Goal: Book appointment/travel/reservation

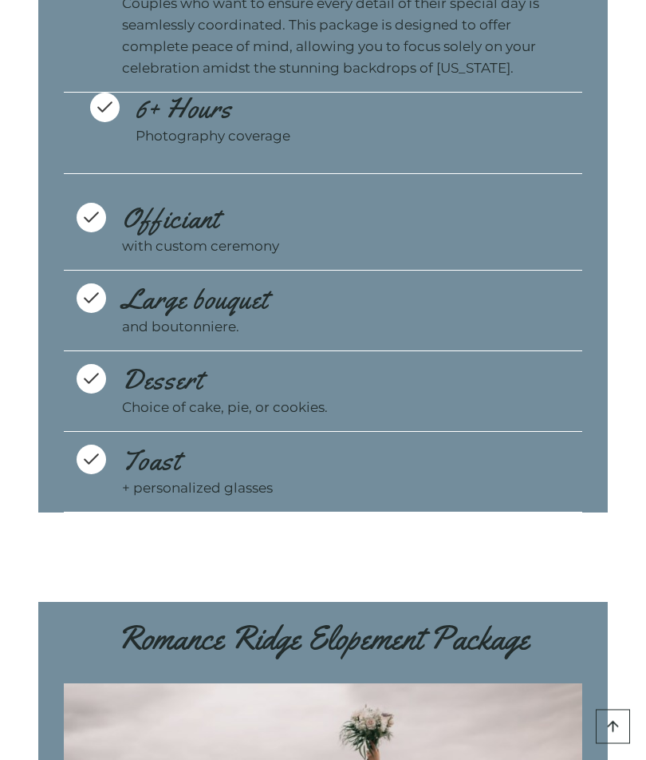
scroll to position [8014, 0]
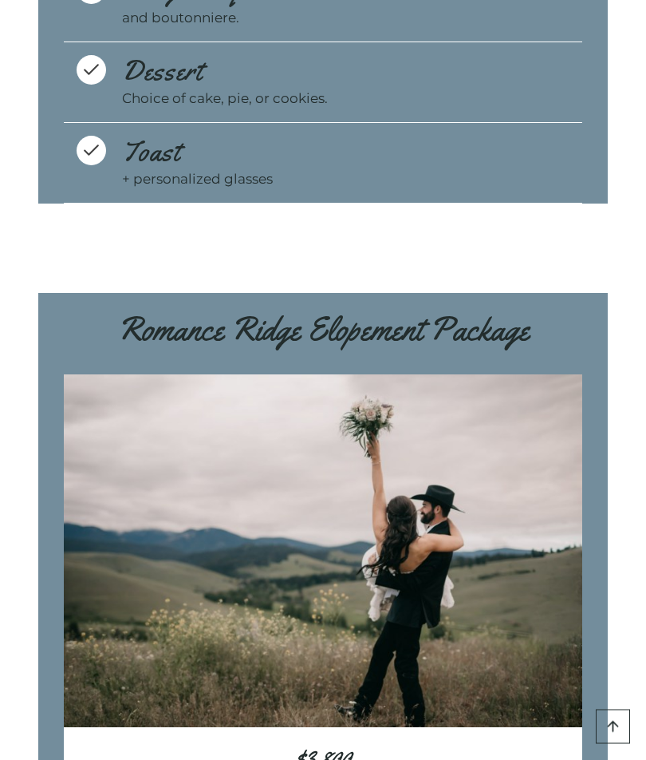
scroll to position [8400, 0]
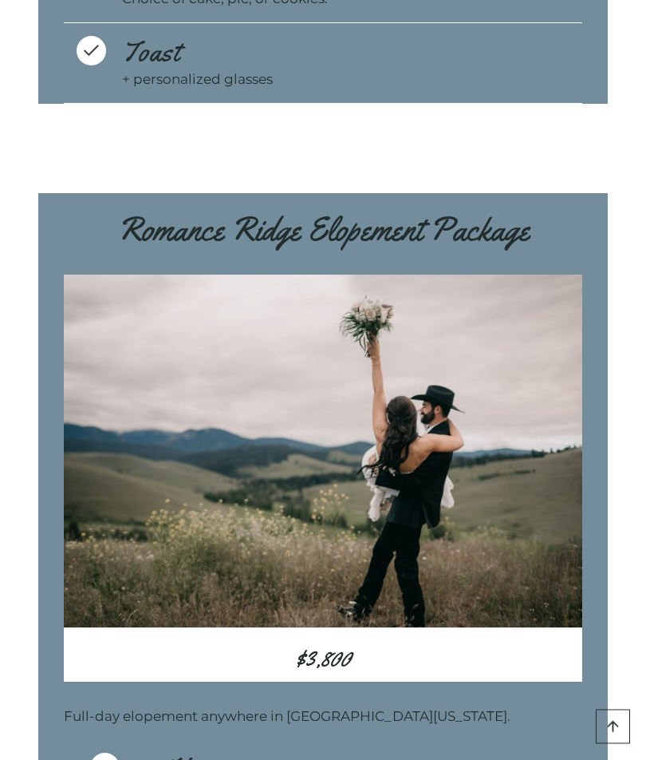
click at [385, 622] on div "Romance Ridge Elopement Package $3,800 Full-day elopement anywhere in Western M…" at bounding box center [323, 603] width 570 height 836
click at [335, 635] on h3 "$3,800" at bounding box center [323, 659] width 519 height 48
click at [341, 635] on h3 "$3,800" at bounding box center [323, 659] width 519 height 48
click at [351, 626] on div "Romance Ridge Elopement Package $3,800 Full-day elopement anywhere in Western M…" at bounding box center [323, 603] width 570 height 836
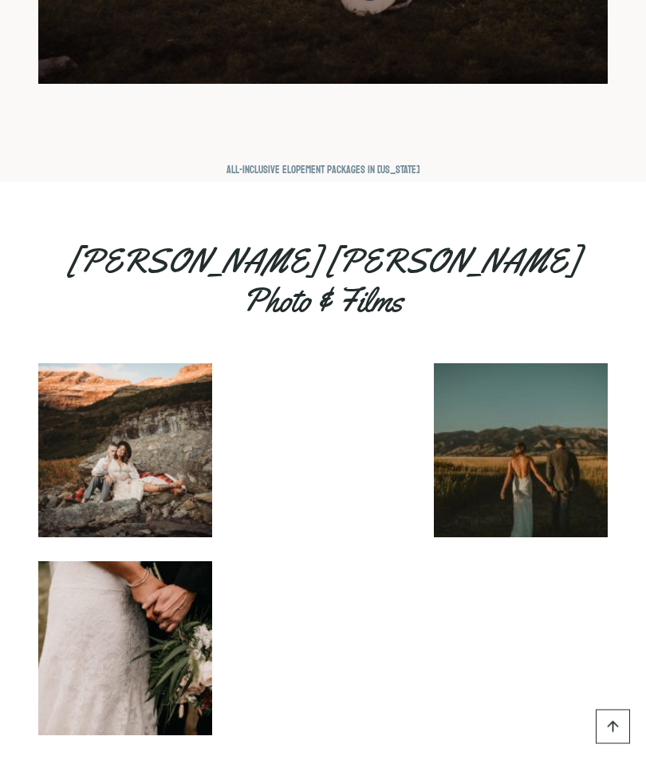
scroll to position [14498, 0]
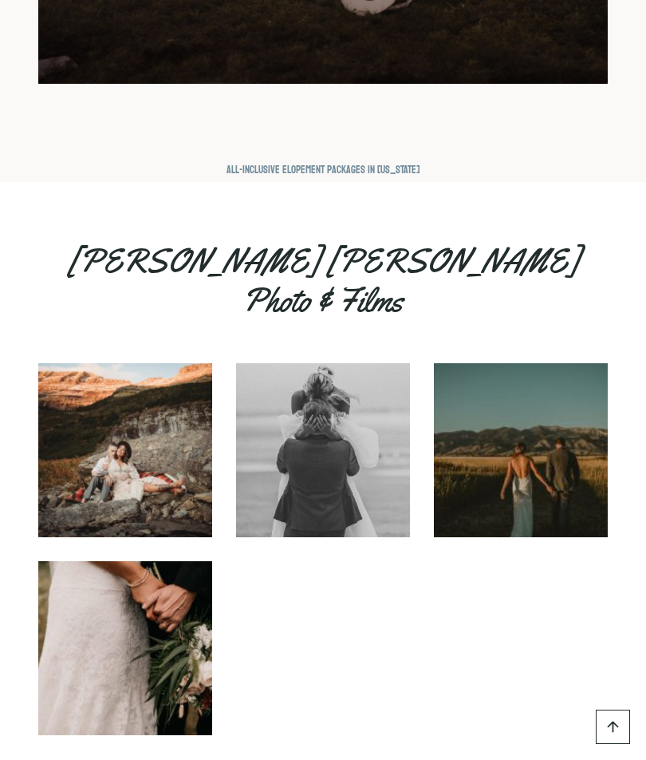
click at [322, 759] on link "Instagram" at bounding box center [323, 773] width 29 height 29
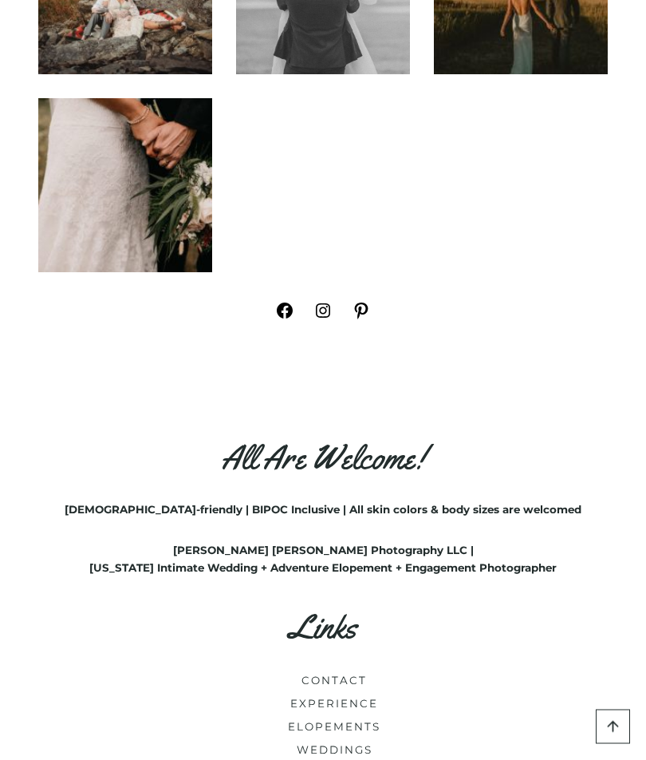
scroll to position [14996, 0]
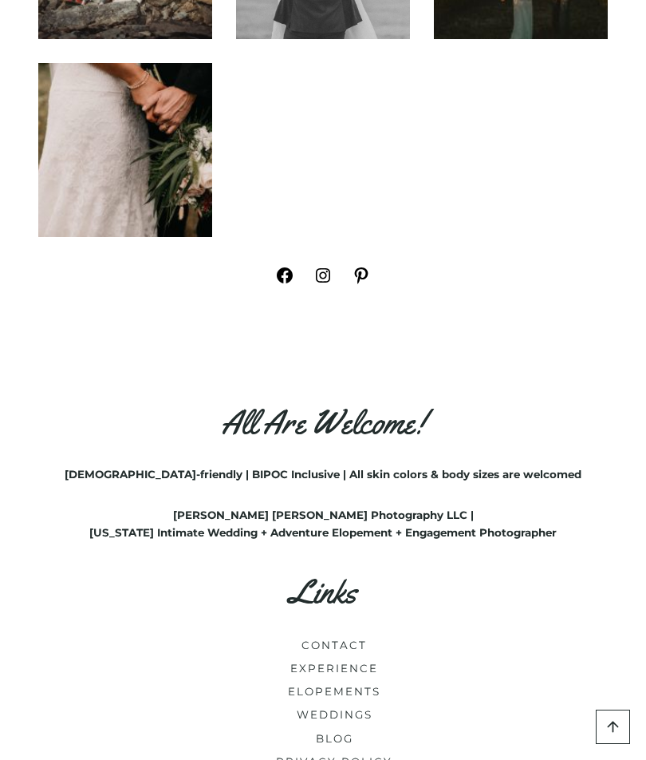
click at [359, 708] on link "WEDDINGS" at bounding box center [335, 714] width 76 height 13
click at [363, 685] on link "ELOPEMENTS" at bounding box center [334, 691] width 93 height 13
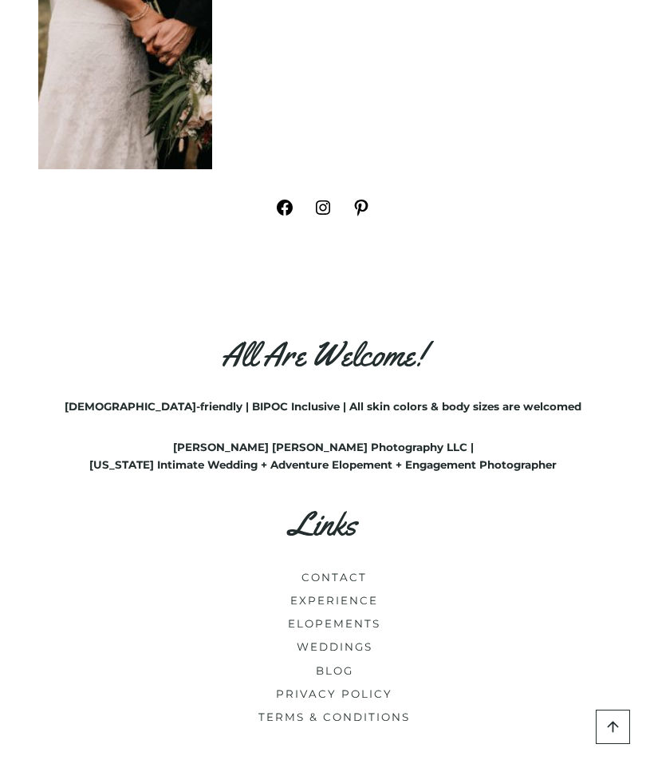
click at [361, 617] on link "ELOPEMENTS" at bounding box center [334, 623] width 93 height 13
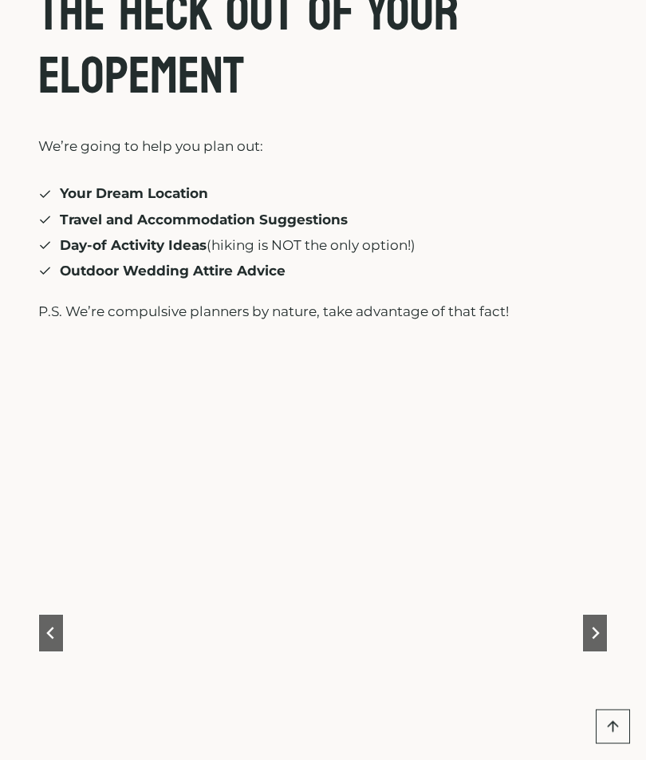
scroll to position [7287, 0]
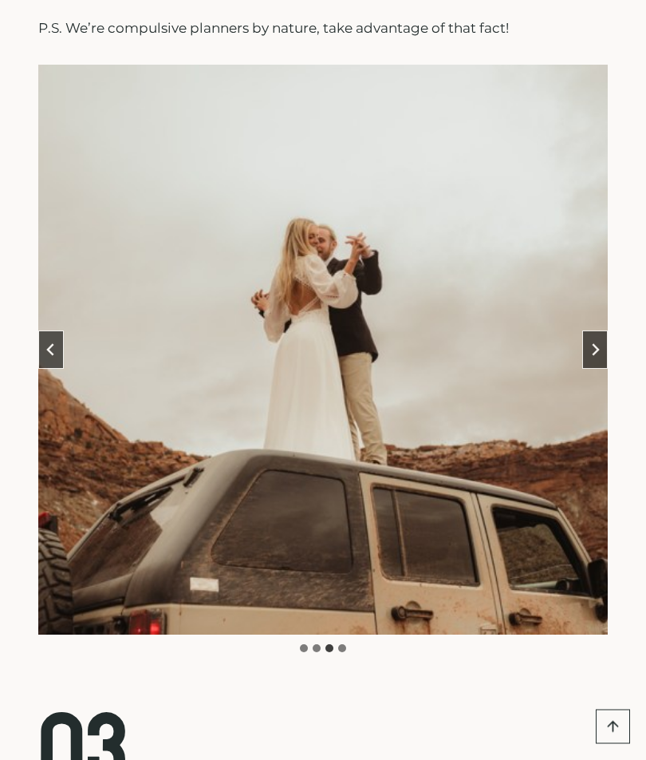
click at [597, 369] on button "Next slide" at bounding box center [595, 350] width 26 height 38
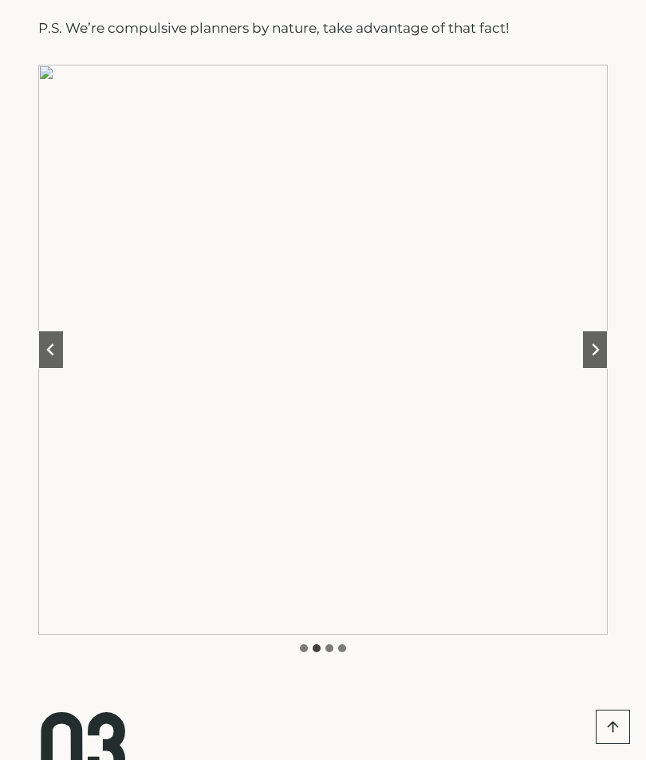
click at [599, 369] on button "Next slide" at bounding box center [595, 349] width 26 height 38
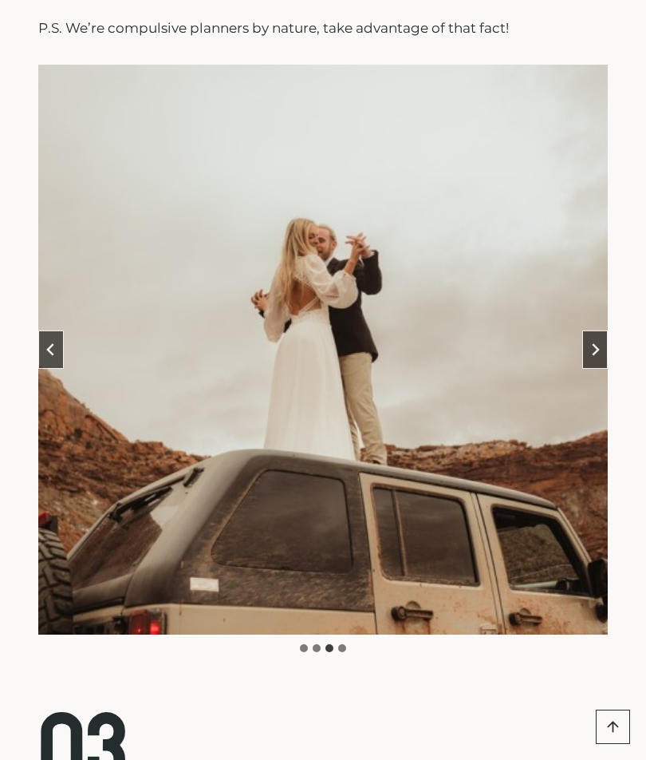
click at [599, 356] on icon "Next slide" at bounding box center [595, 349] width 13 height 13
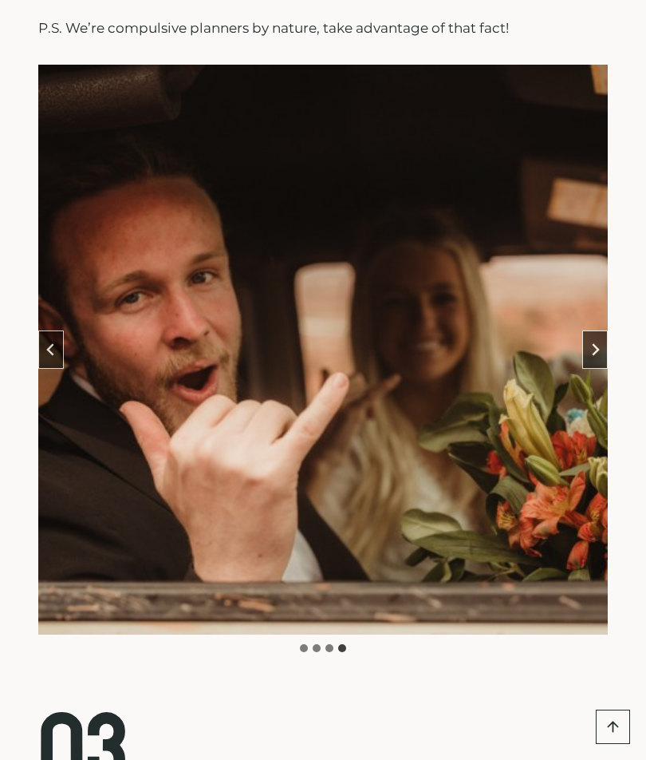
click at [602, 369] on button "Go to first slide" at bounding box center [595, 349] width 26 height 38
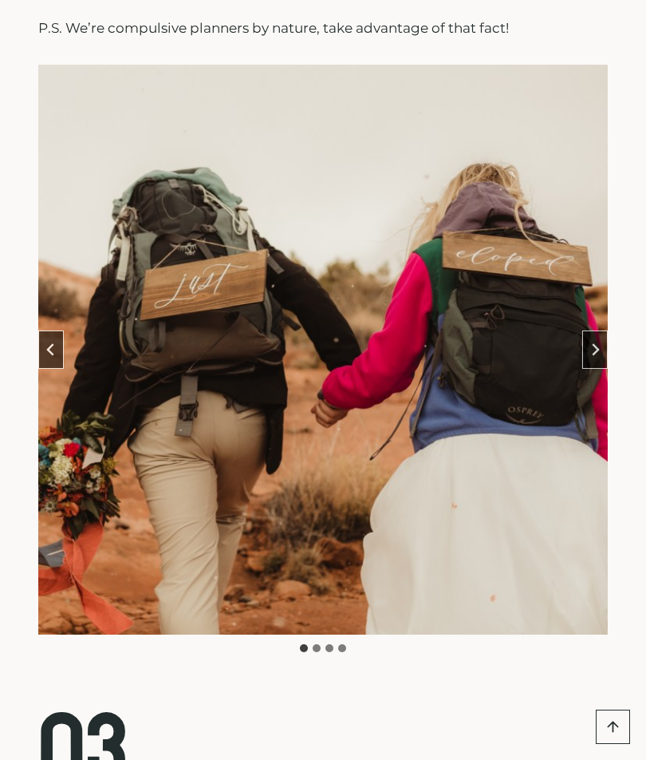
click at [600, 356] on icon "Next slide" at bounding box center [595, 349] width 13 height 13
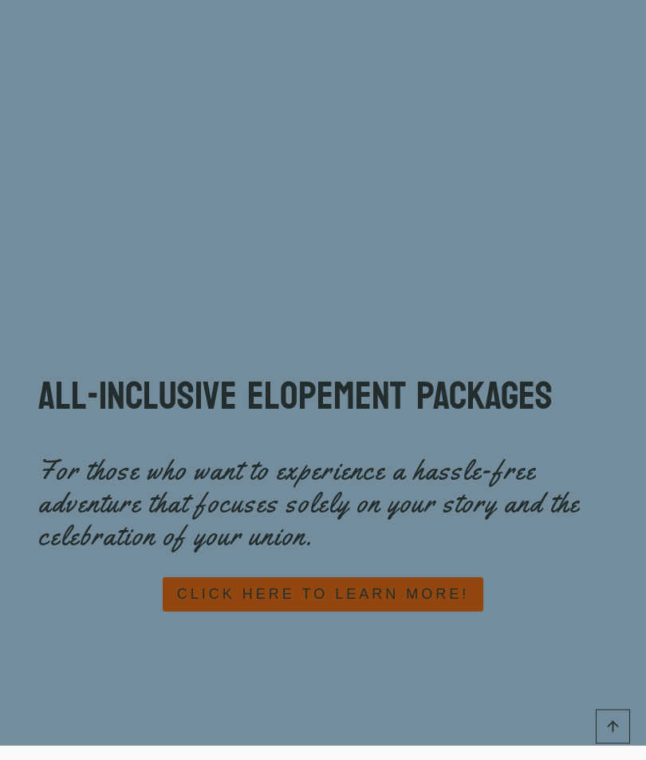
scroll to position [11832, 0]
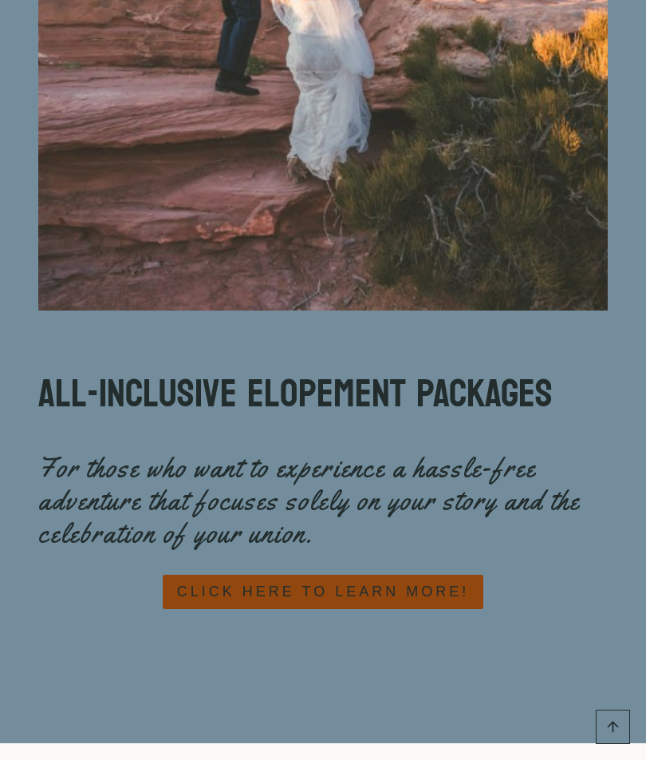
click at [368, 603] on span "CLICK HERE TO LEARN MORE!" at bounding box center [323, 591] width 292 height 23
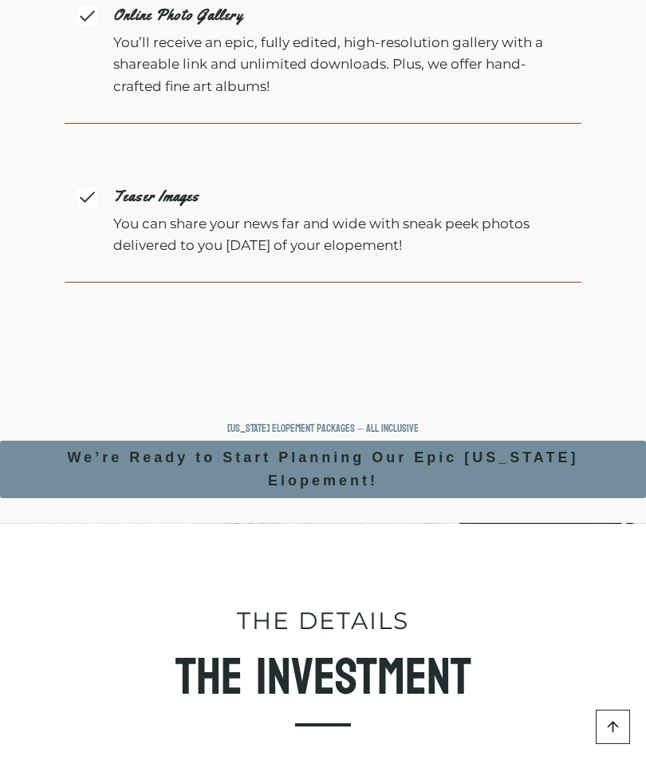
scroll to position [6641, 0]
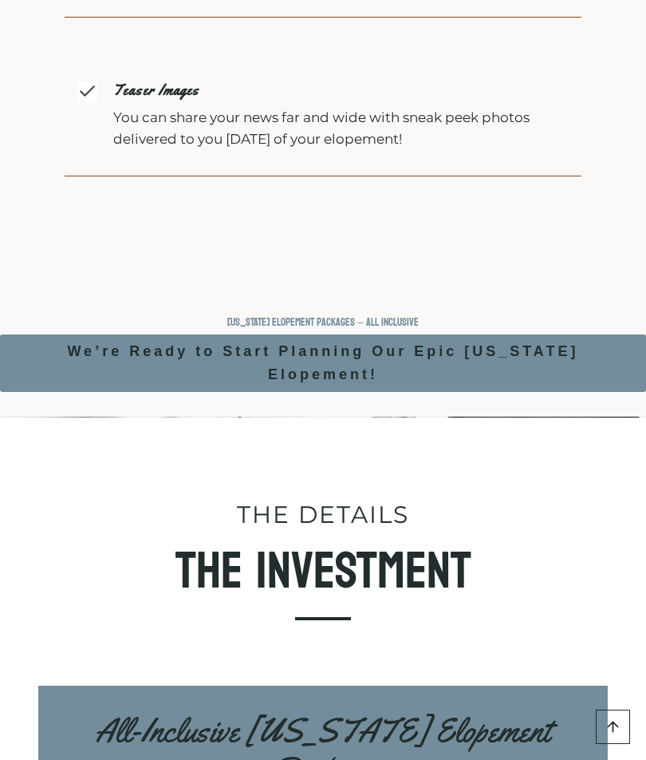
click at [402, 318] on h2 "Montana Elopement Packages – All Inclusive" at bounding box center [323, 322] width 646 height 13
click at [401, 316] on h2 "Montana Elopement Packages – All Inclusive" at bounding box center [323, 322] width 646 height 13
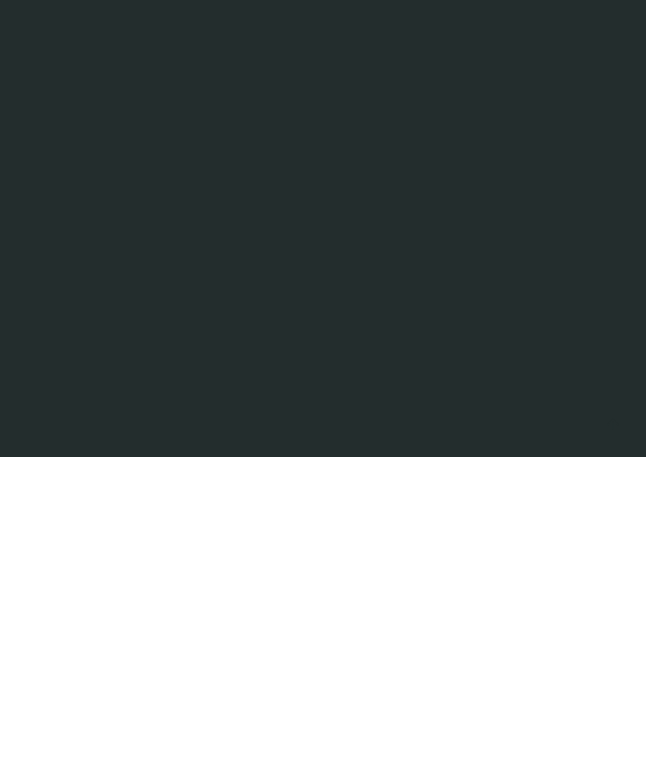
scroll to position [12141, 0]
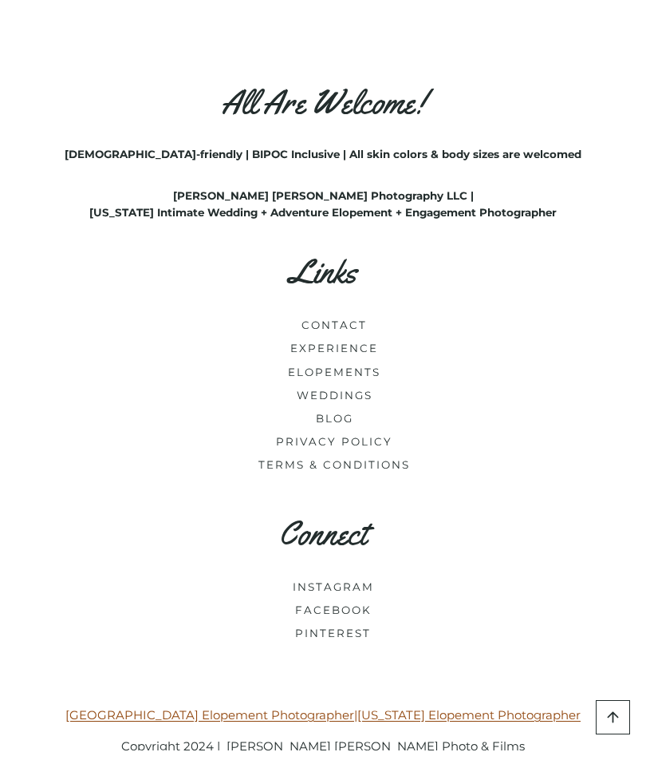
scroll to position [3797, 0]
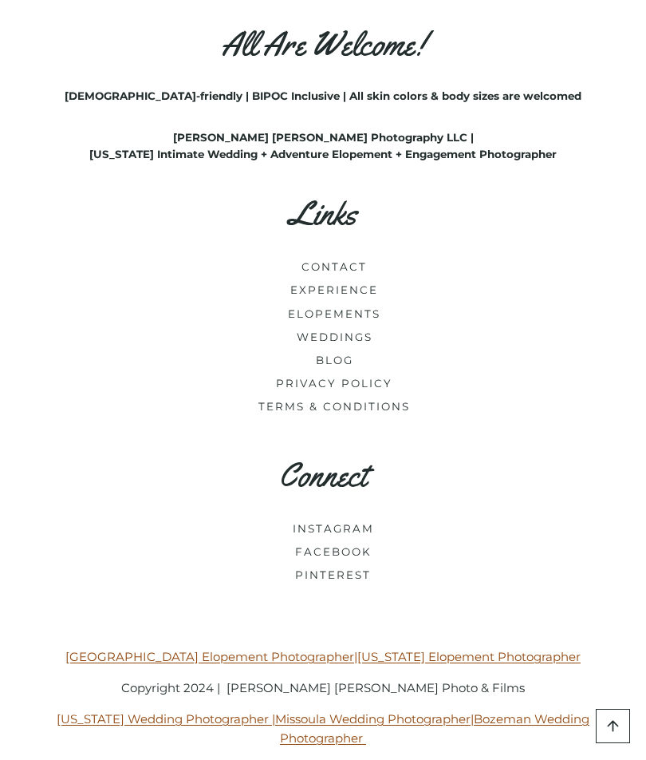
click at [353, 459] on h3 "Connect" at bounding box center [323, 475] width 570 height 39
click at [369, 308] on link "ELOPEMENTS" at bounding box center [334, 314] width 93 height 13
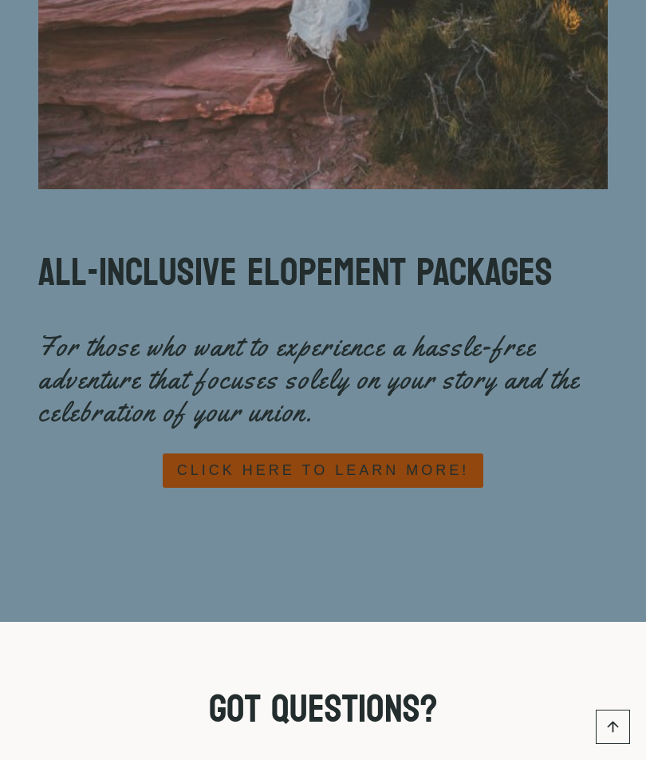
scroll to position [11950, 0]
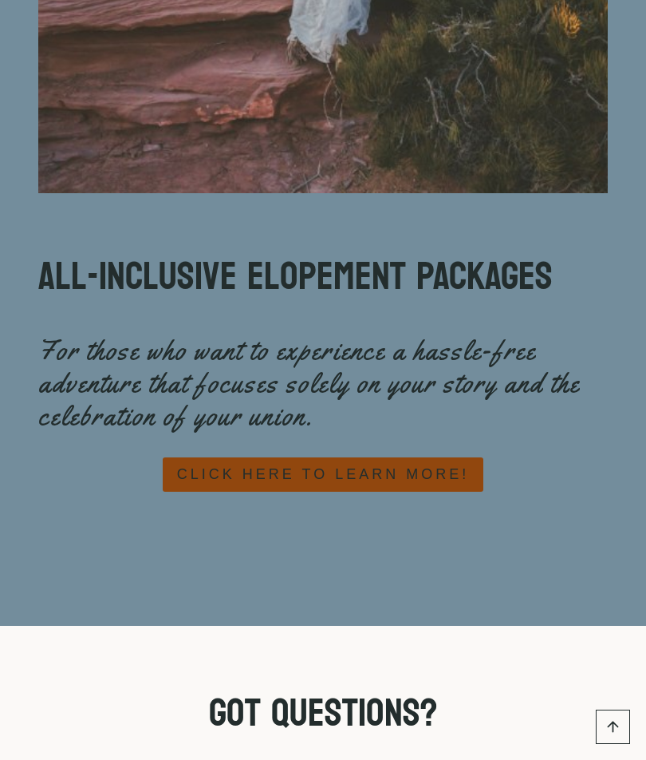
click at [364, 486] on span "CLICK HERE TO LEARN MORE!" at bounding box center [323, 474] width 292 height 23
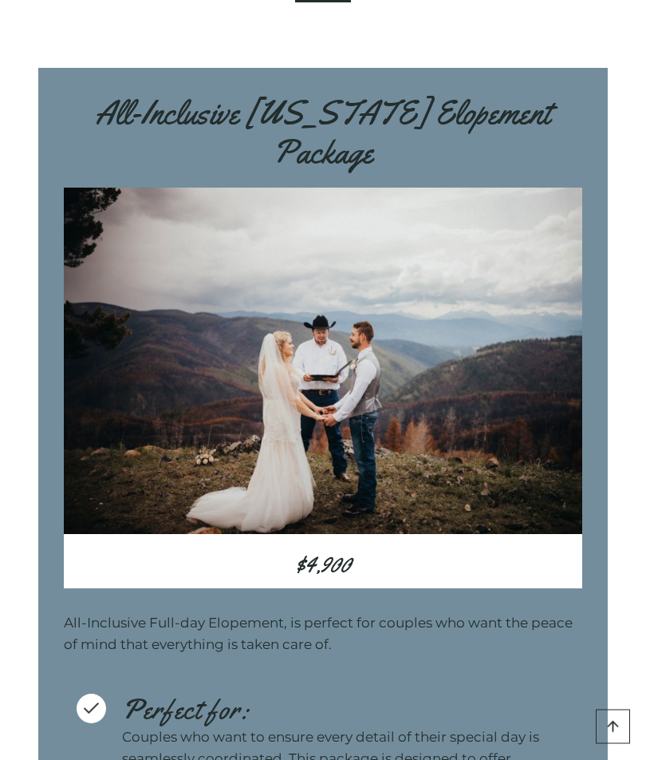
scroll to position [7382, 0]
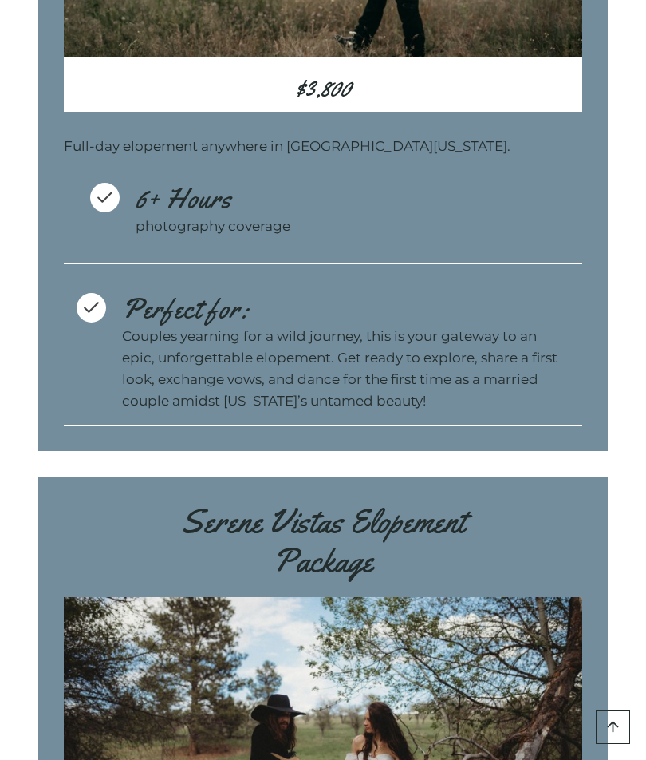
click at [421, 326] on p "Couples yearning for a wild journey, this is your gateway to an epic, unforgett…" at bounding box center [346, 369] width 448 height 87
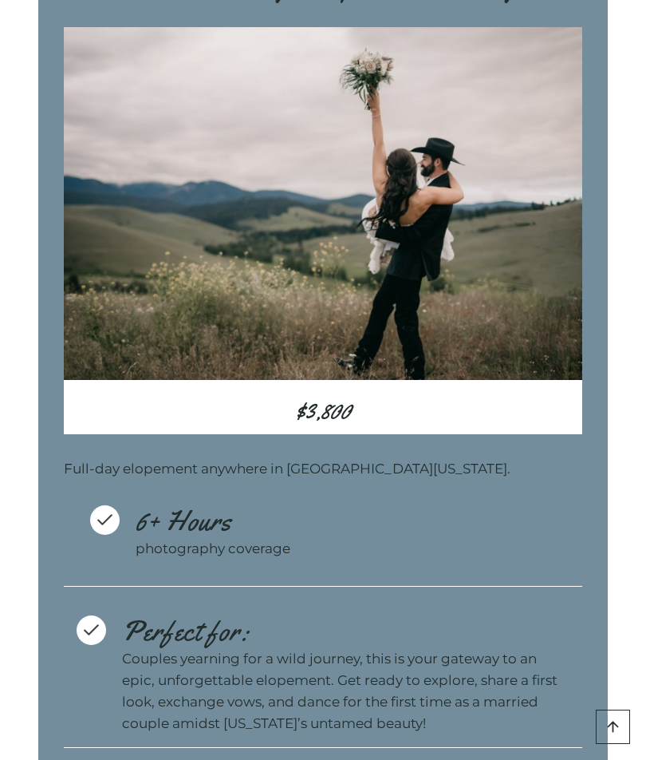
click at [416, 387] on h3 "$3,800" at bounding box center [323, 411] width 519 height 48
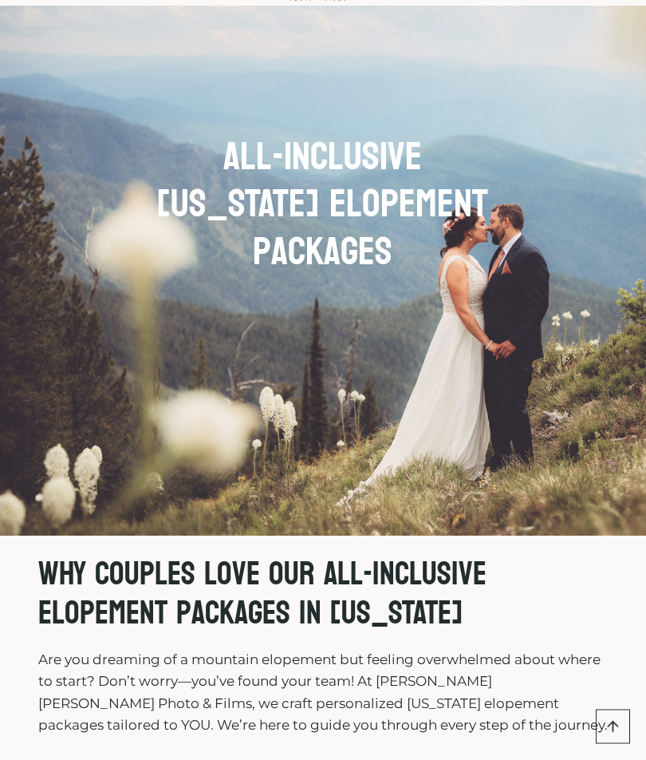
scroll to position [0, 0]
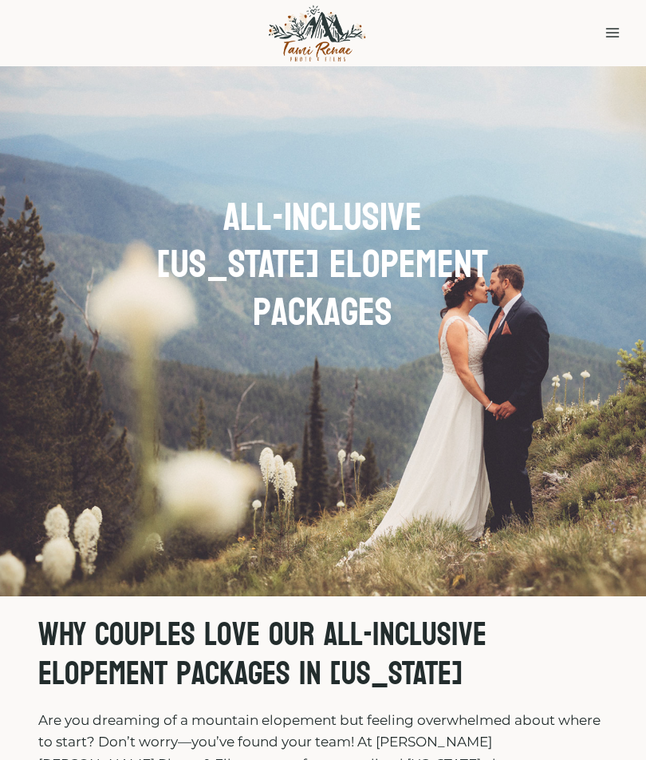
click at [614, 44] on button "Toggle Menu" at bounding box center [613, 33] width 30 height 25
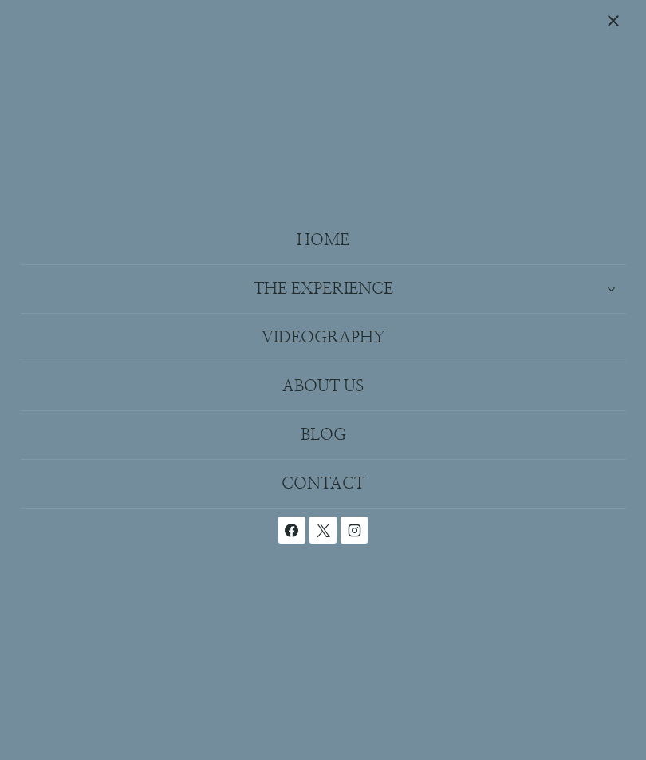
click at [351, 494] on link "Contact" at bounding box center [324, 484] width 606 height 49
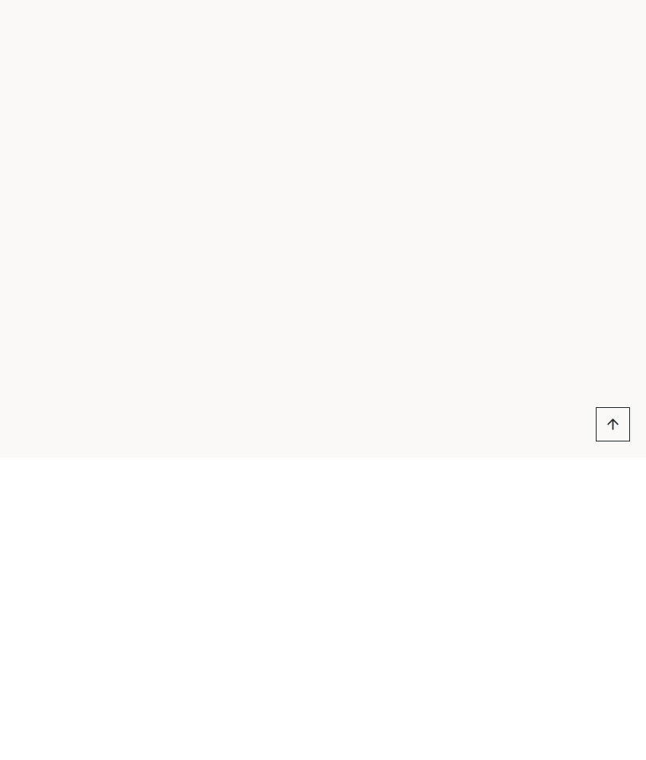
scroll to position [1617, 0]
